Goal: Find specific page/section: Find specific page/section

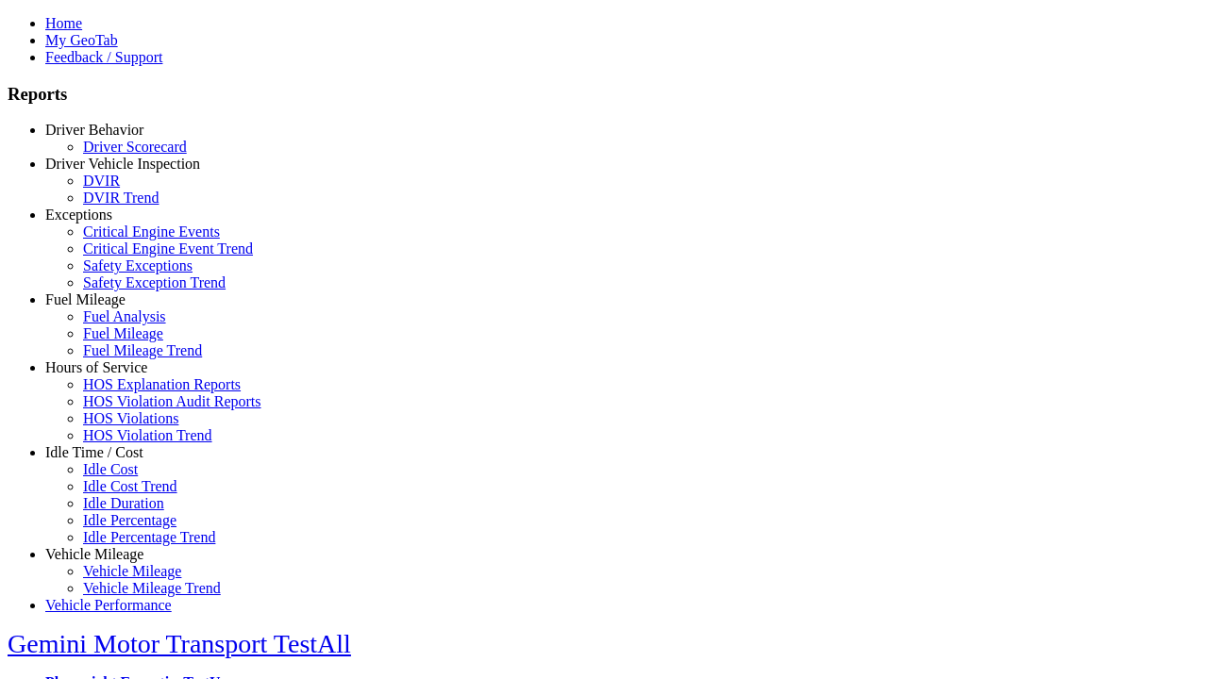
click at [109, 460] on link "Idle Time / Cost" at bounding box center [94, 452] width 98 height 16
click at [123, 477] on link "Idle Cost" at bounding box center [110, 469] width 55 height 16
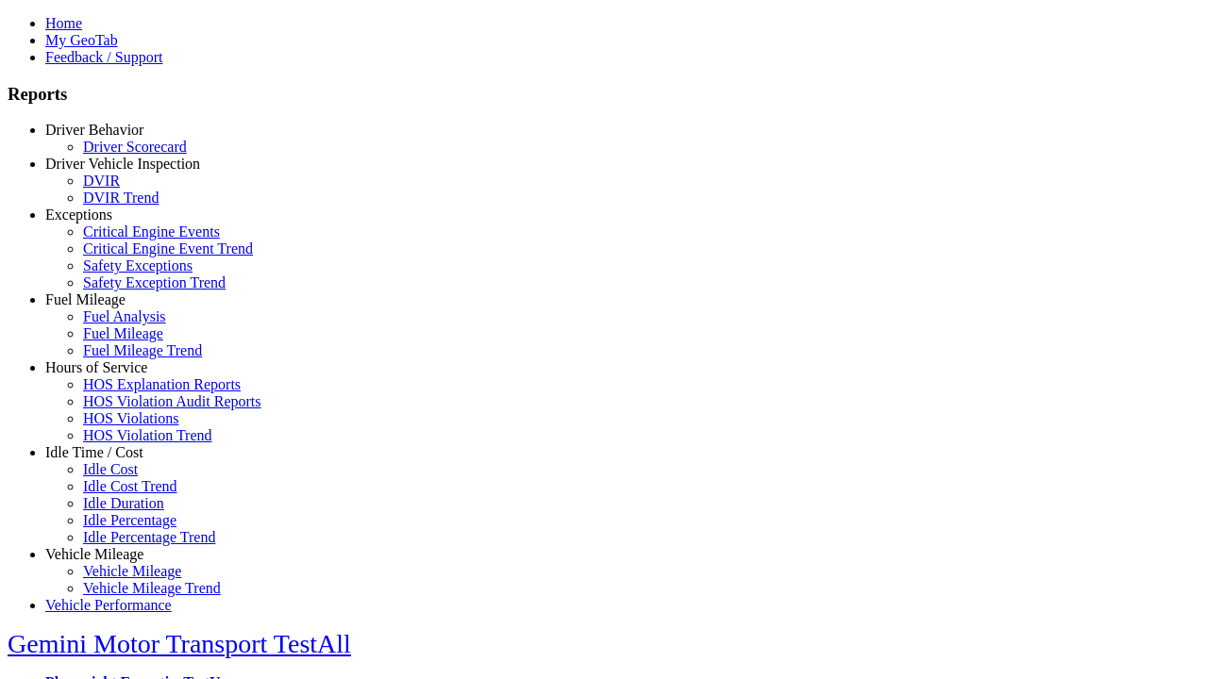
type input "**********"
